Goal: Task Accomplishment & Management: Manage account settings

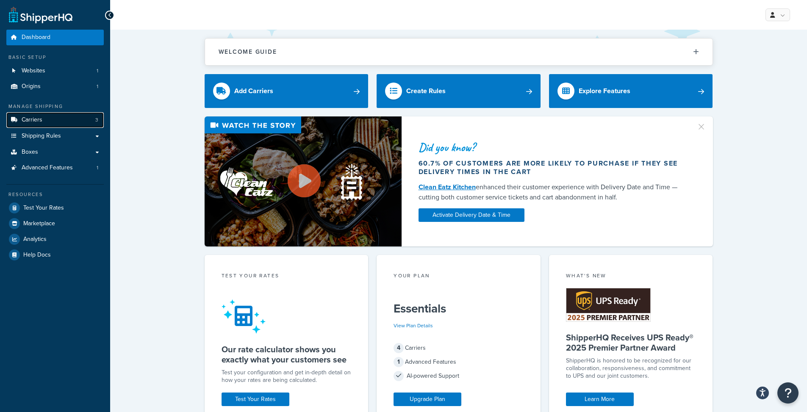
click at [62, 122] on link "Carriers 3" at bounding box center [54, 120] width 97 height 16
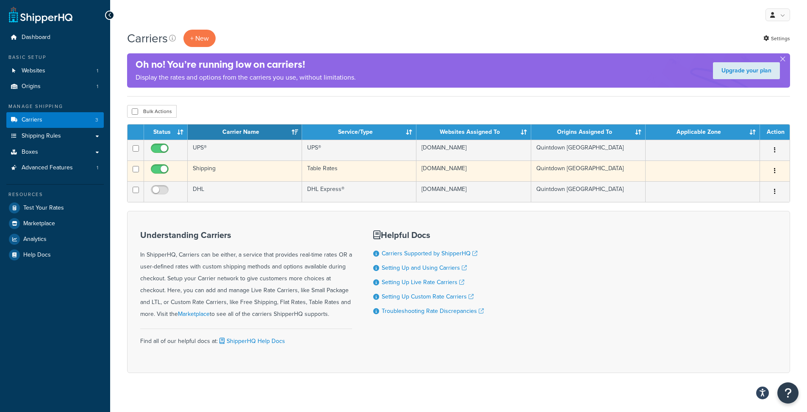
click at [334, 171] on td "Table Rates" at bounding box center [359, 171] width 114 height 21
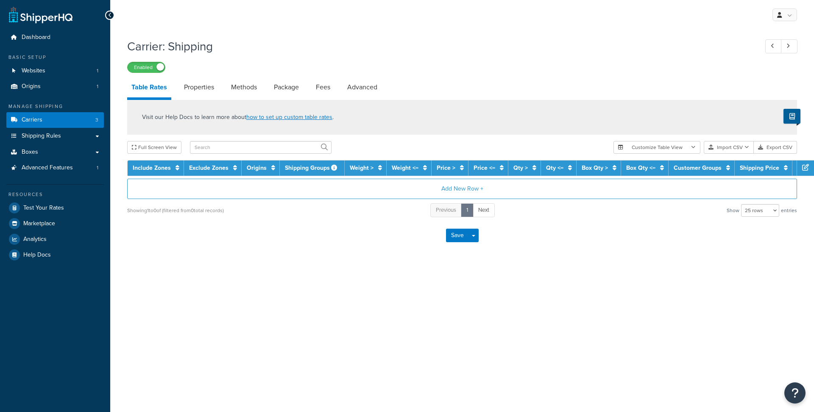
select select "25"
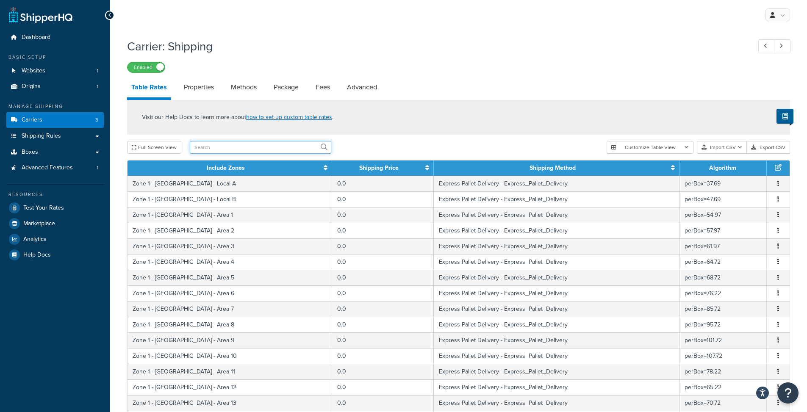
click at [215, 146] on input "text" at bounding box center [261, 147] width 142 height 13
click at [208, 150] on input "v" at bounding box center [261, 147] width 142 height 13
type input "[GEOGRAPHIC_DATA]"
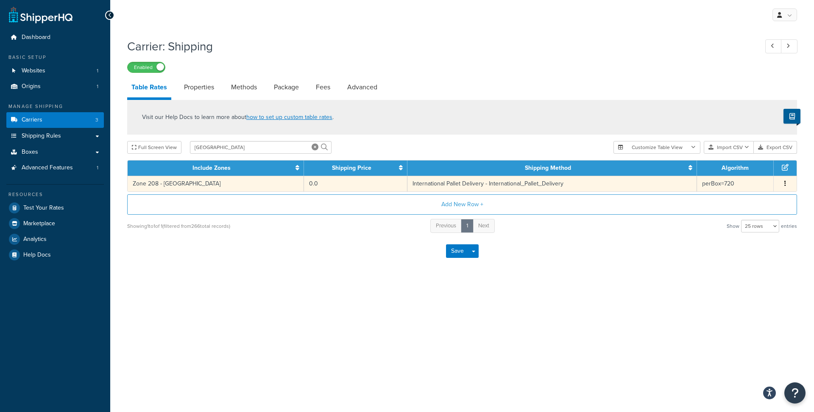
click at [206, 187] on td "Zone 208 - [GEOGRAPHIC_DATA]" at bounding box center [216, 184] width 176 height 16
select select "65617"
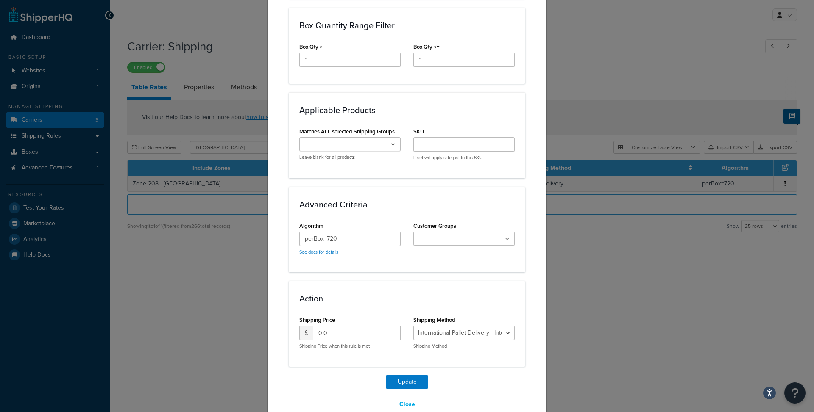
scroll to position [486, 0]
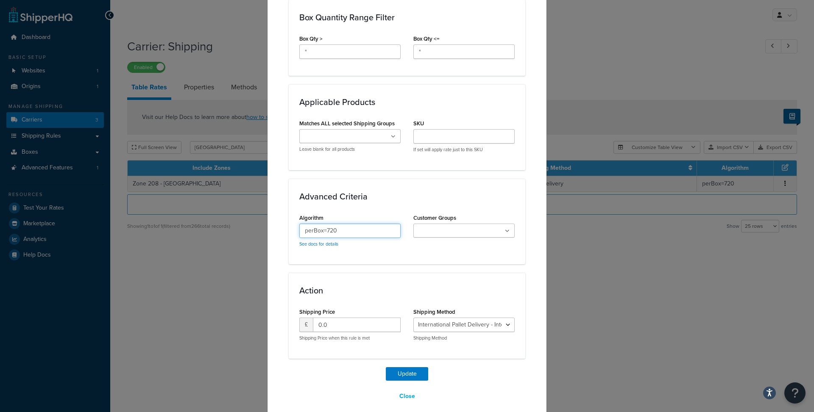
drag, startPoint x: 324, startPoint y: 222, endPoint x: 358, endPoint y: 220, distance: 33.9
click at [358, 224] on input "perBox=720" at bounding box center [349, 231] width 101 height 14
type input "perBox=485"
click at [408, 367] on button "Update" at bounding box center [407, 374] width 42 height 14
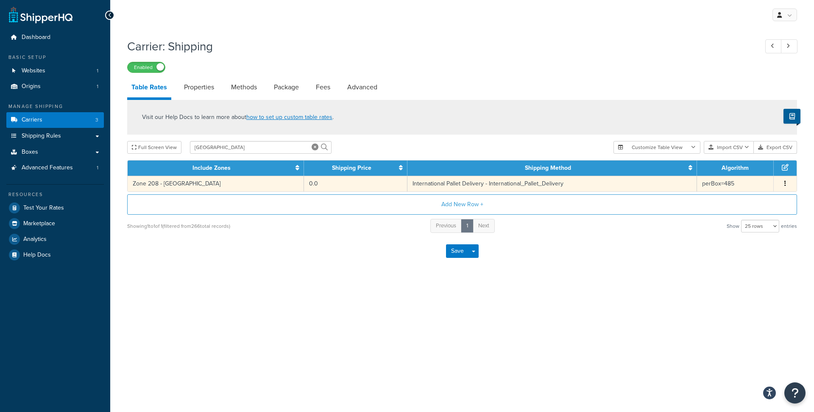
click at [304, 184] on td "0.0" at bounding box center [355, 184] width 103 height 16
select select "65617"
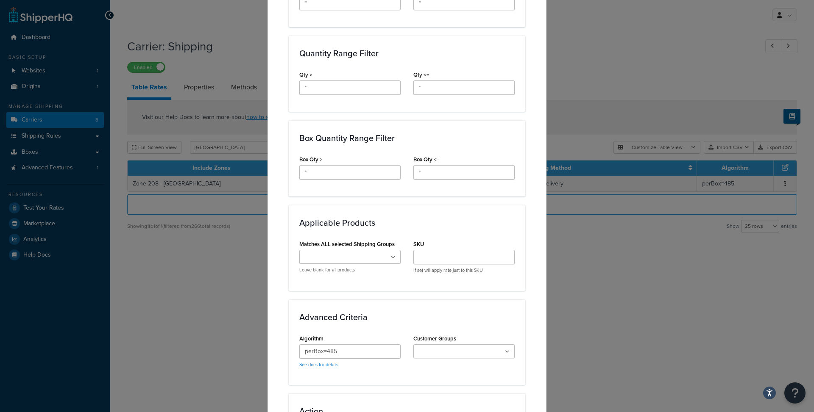
scroll to position [466, 0]
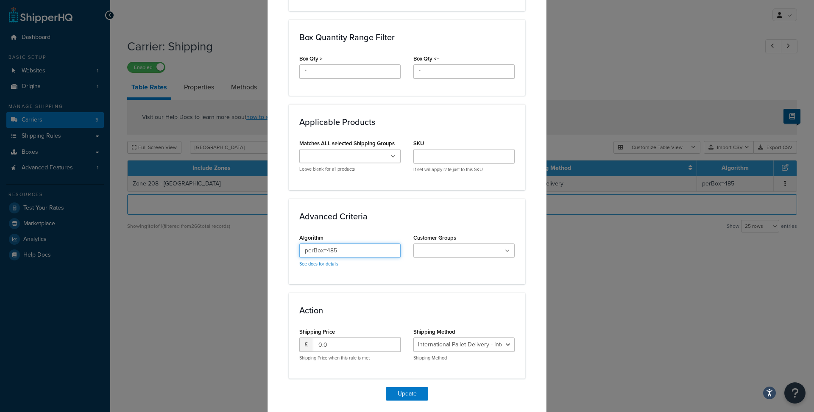
drag, startPoint x: 324, startPoint y: 239, endPoint x: 349, endPoint y: 242, distance: 24.8
click at [349, 244] on input "perBox=485" at bounding box center [349, 251] width 101 height 14
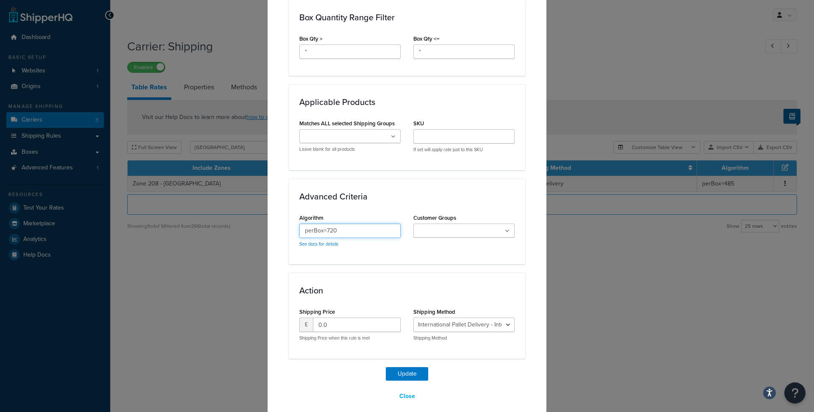
scroll to position [486, 0]
type input "perBox=720"
click at [398, 367] on button "Update" at bounding box center [407, 374] width 42 height 14
